Goal: Information Seeking & Learning: Learn about a topic

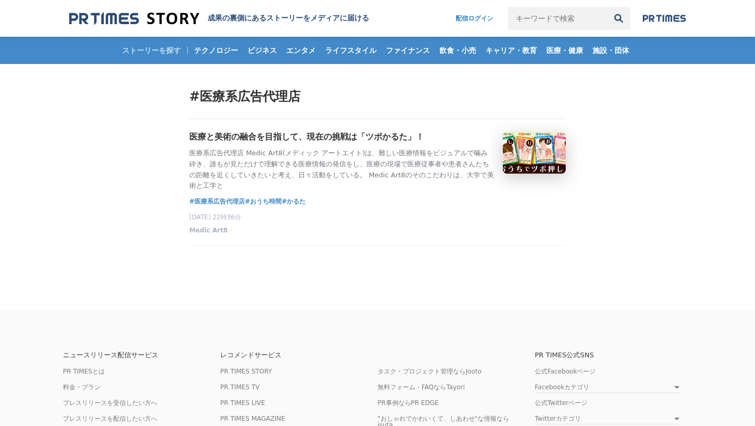
click at [575, 15] on input "キーワードで検索" at bounding box center [557, 18] width 99 height 23
type input "医療系広告代理店"
click at [607, 7] on button "検索" at bounding box center [618, 18] width 23 height 23
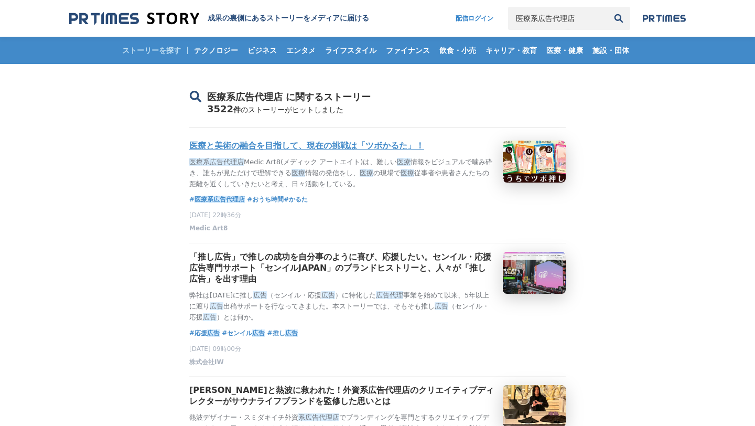
click at [355, 146] on h3 "医療と美術の融合を目指して、現在の挑戦は「ツボかるた」！" at bounding box center [306, 145] width 235 height 11
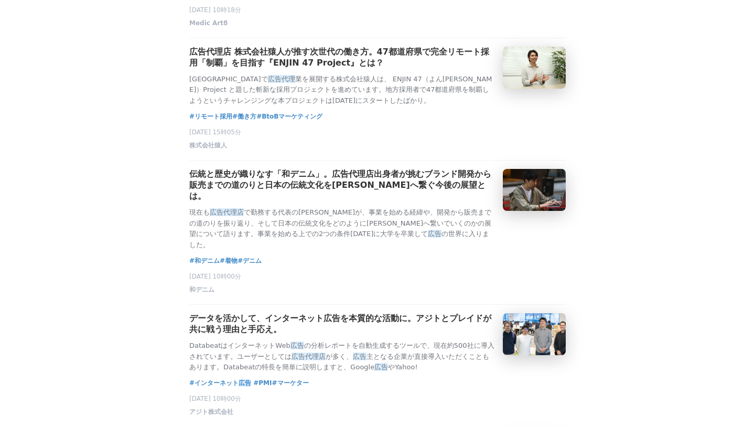
scroll to position [843, 0]
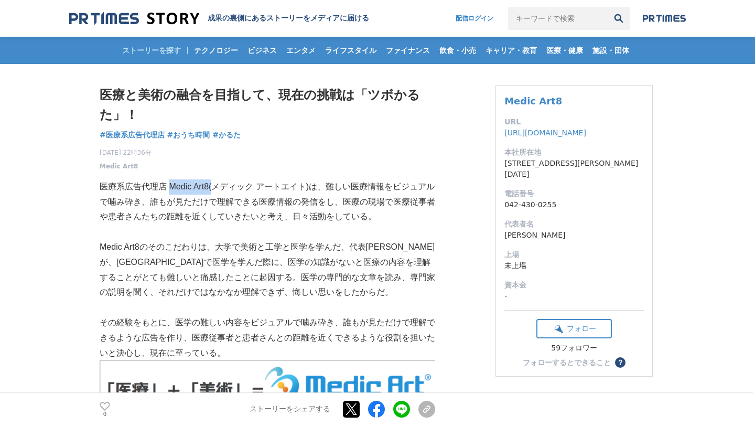
drag, startPoint x: 168, startPoint y: 188, endPoint x: 219, endPoint y: 188, distance: 50.3
click at [219, 188] on p "医療系広告代理店 Medic Art8(メディック アートエイト)は、難しい医療情報をビジュアルで噛み砕き、誰もが見ただけで理解できる医療情報の発信をし、医療…" at bounding box center [267, 201] width 335 height 45
copy p "Medic Art8("
